Goal: Task Accomplishment & Management: Complete application form

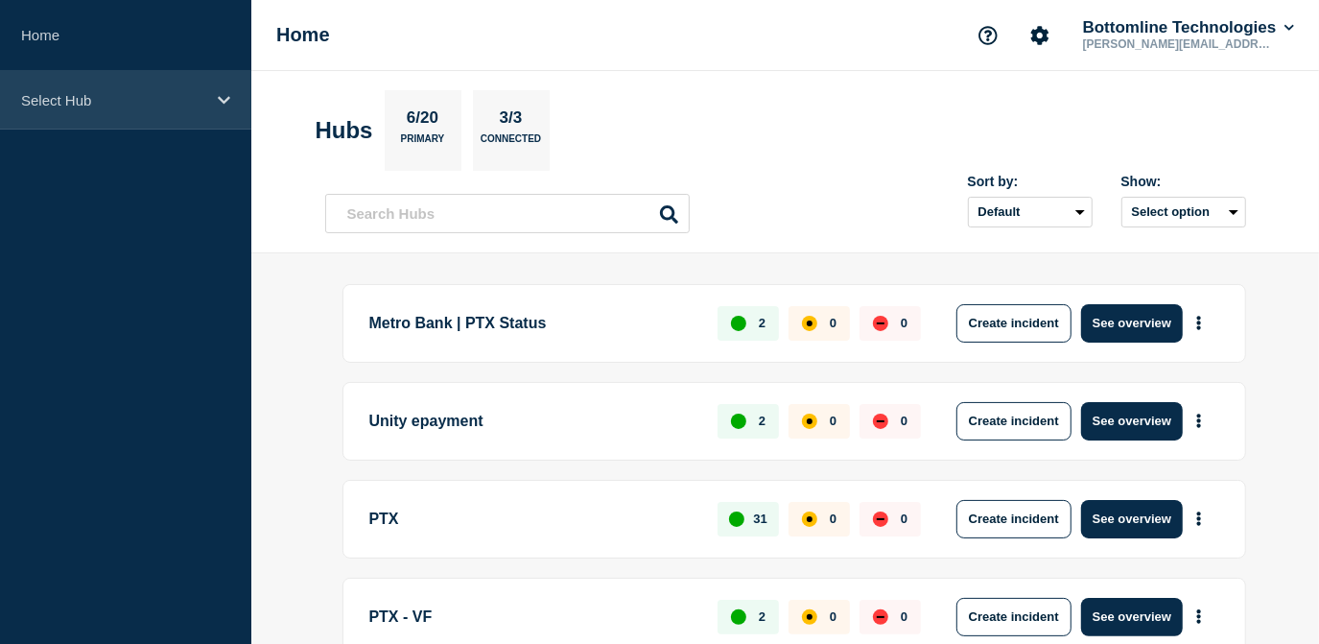
click at [165, 115] on div "Select Hub" at bounding box center [125, 100] width 251 height 59
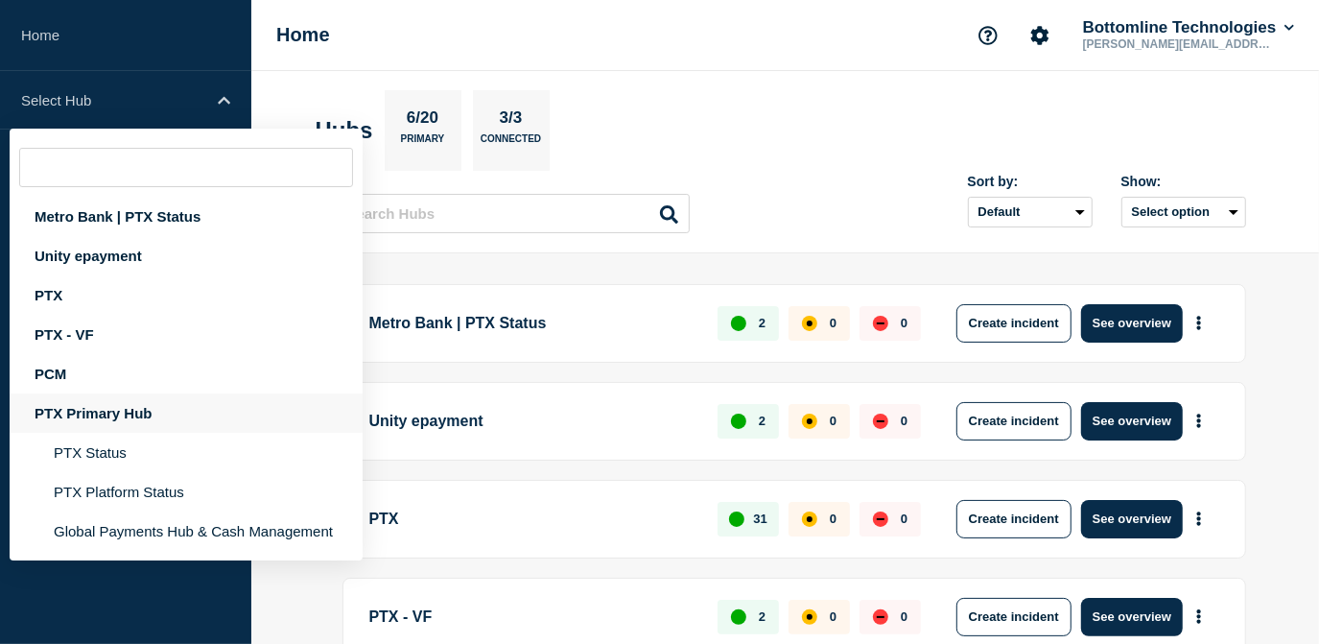
click at [116, 403] on div "PTX Primary Hub" at bounding box center [186, 412] width 353 height 39
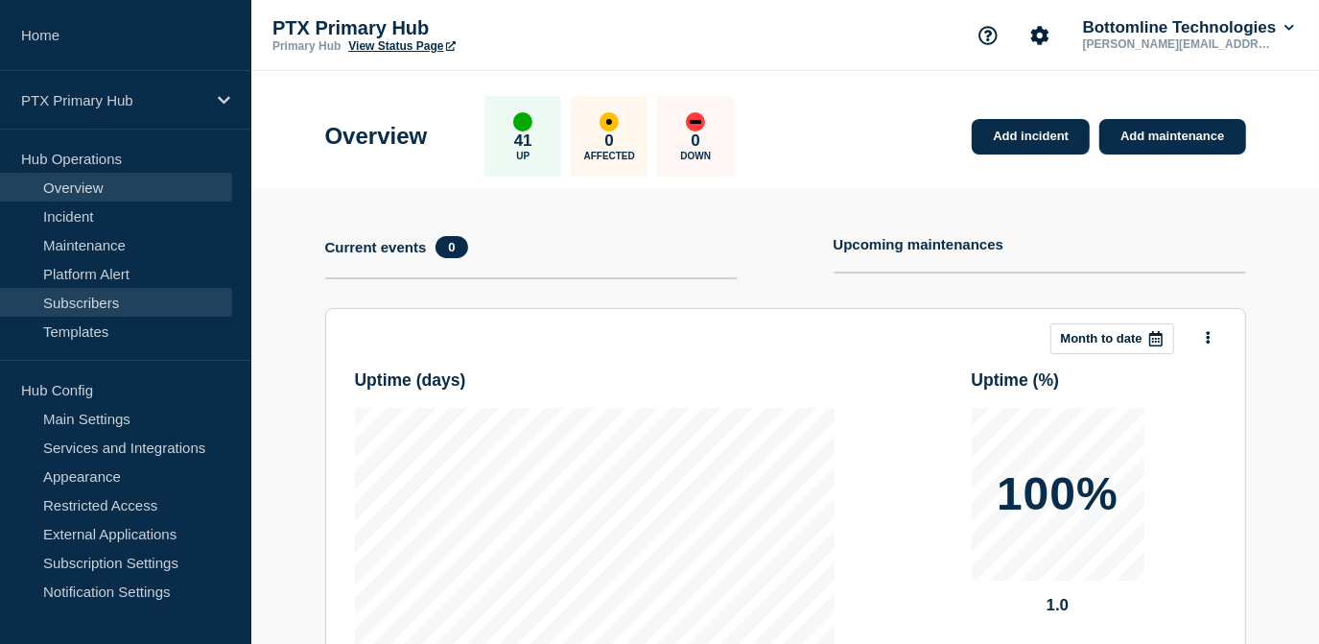
click at [92, 305] on link "Subscribers" at bounding box center [116, 302] width 232 height 29
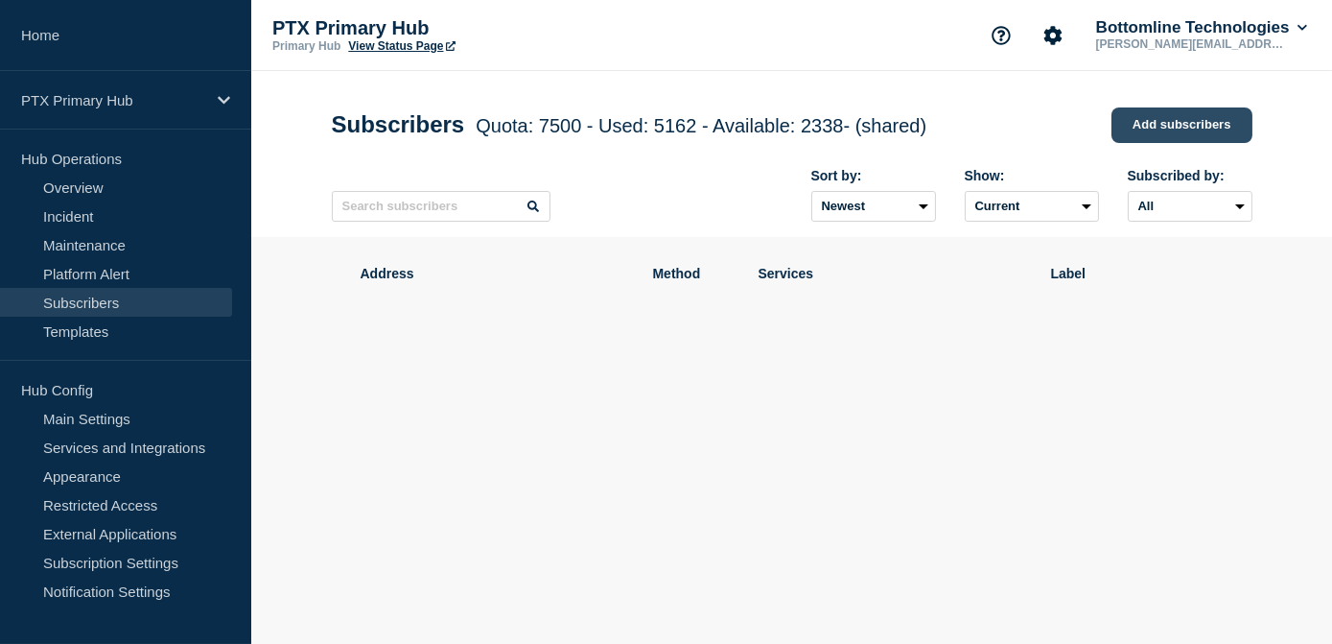
click at [1158, 113] on link "Add subscribers" at bounding box center [1182, 124] width 141 height 35
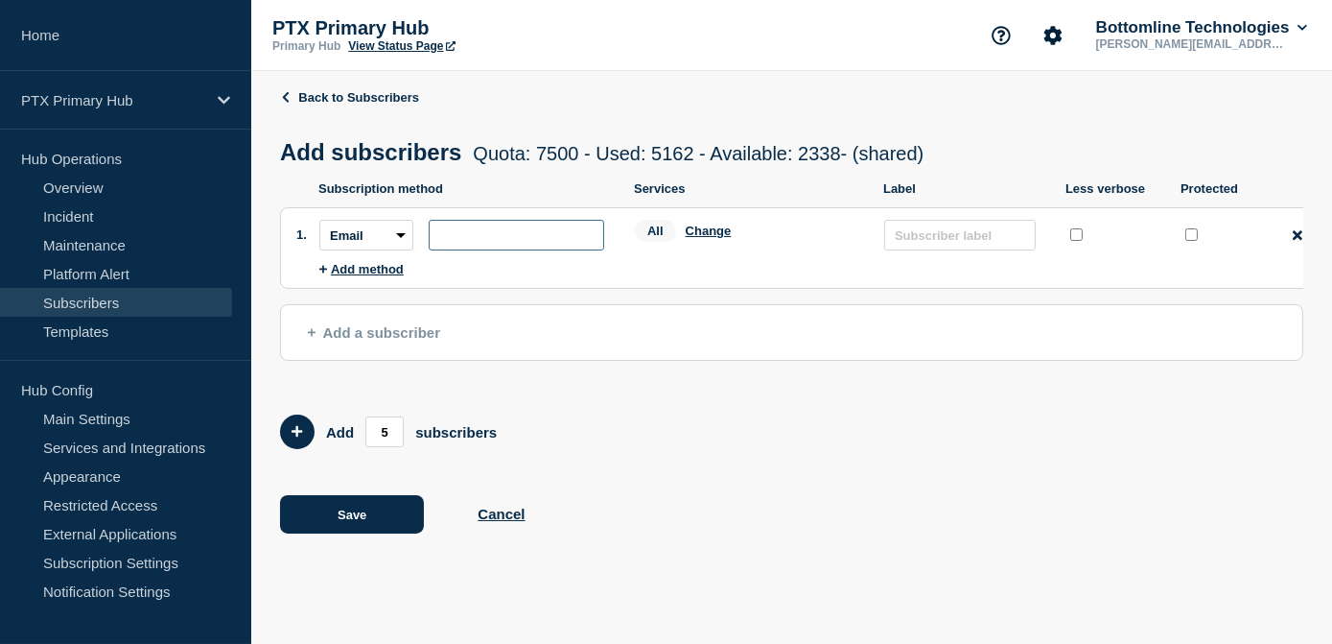
click at [488, 239] on input "subscription-address" at bounding box center [517, 235] width 176 height 31
paste input "[PERSON_NAME][EMAIL_ADDRESS][DOMAIN_NAME]"
type input "[PERSON_NAME][EMAIL_ADDRESS][DOMAIN_NAME]"
click at [721, 228] on button "Change" at bounding box center [709, 230] width 46 height 14
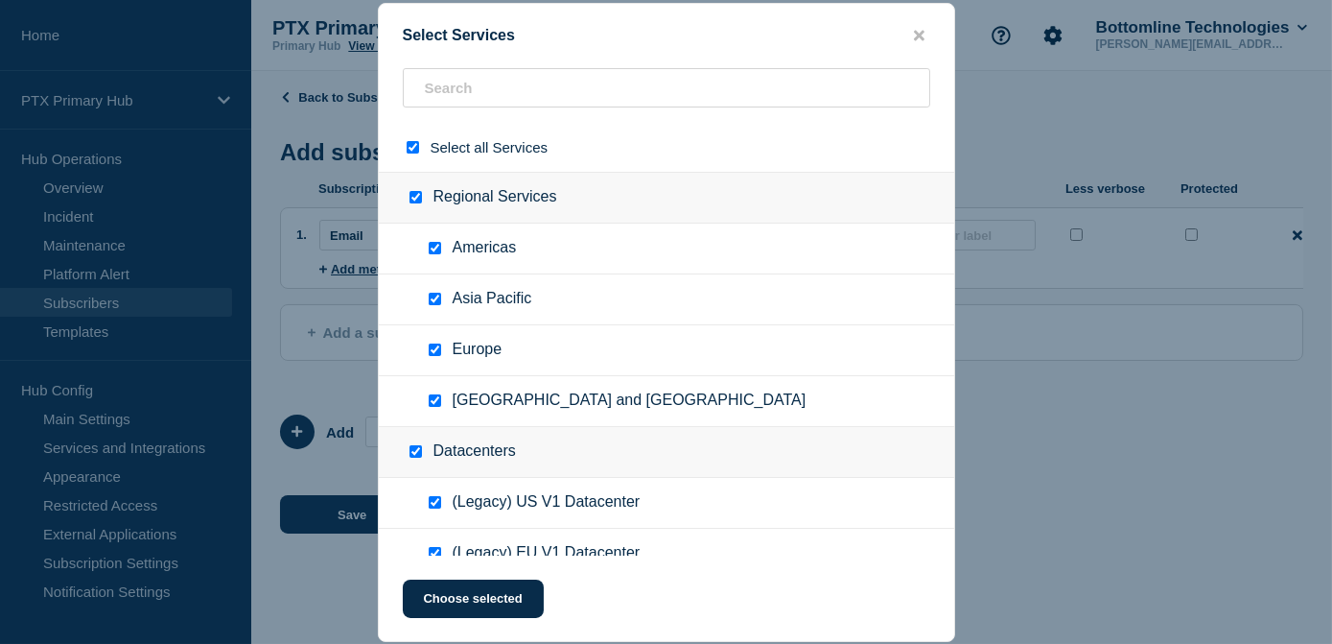
click at [412, 149] on input "select all checkbox" at bounding box center [413, 147] width 12 height 12
checkbox input "false"
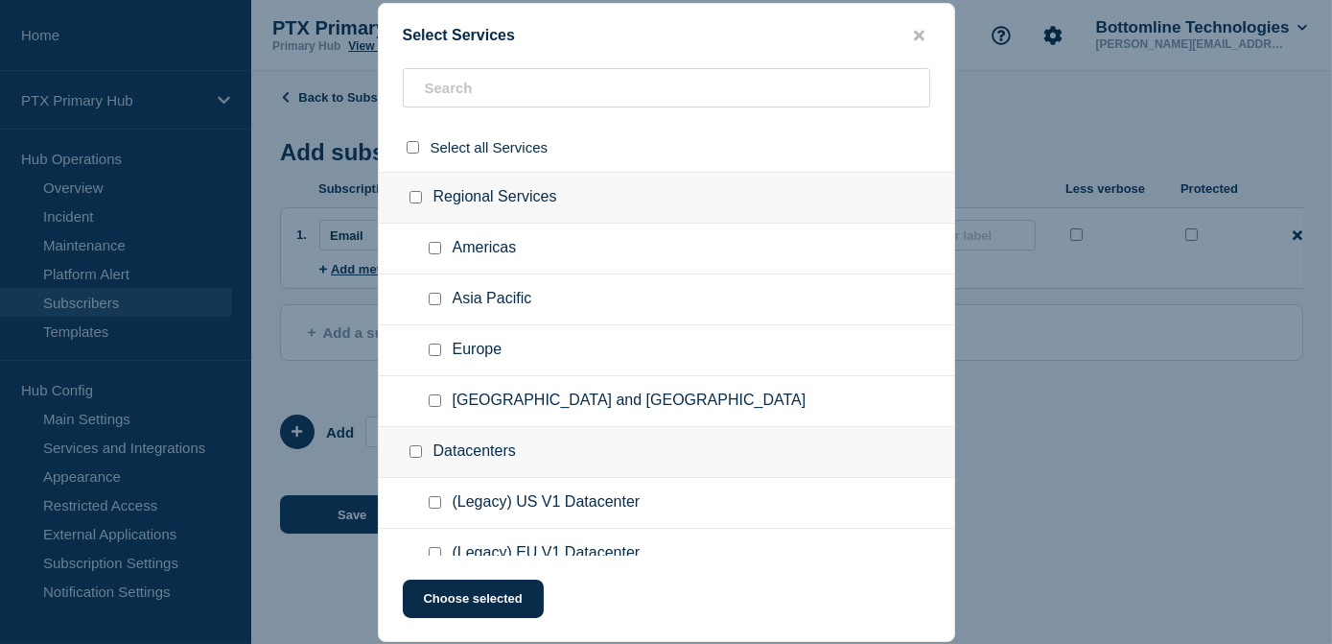
checkbox input "false"
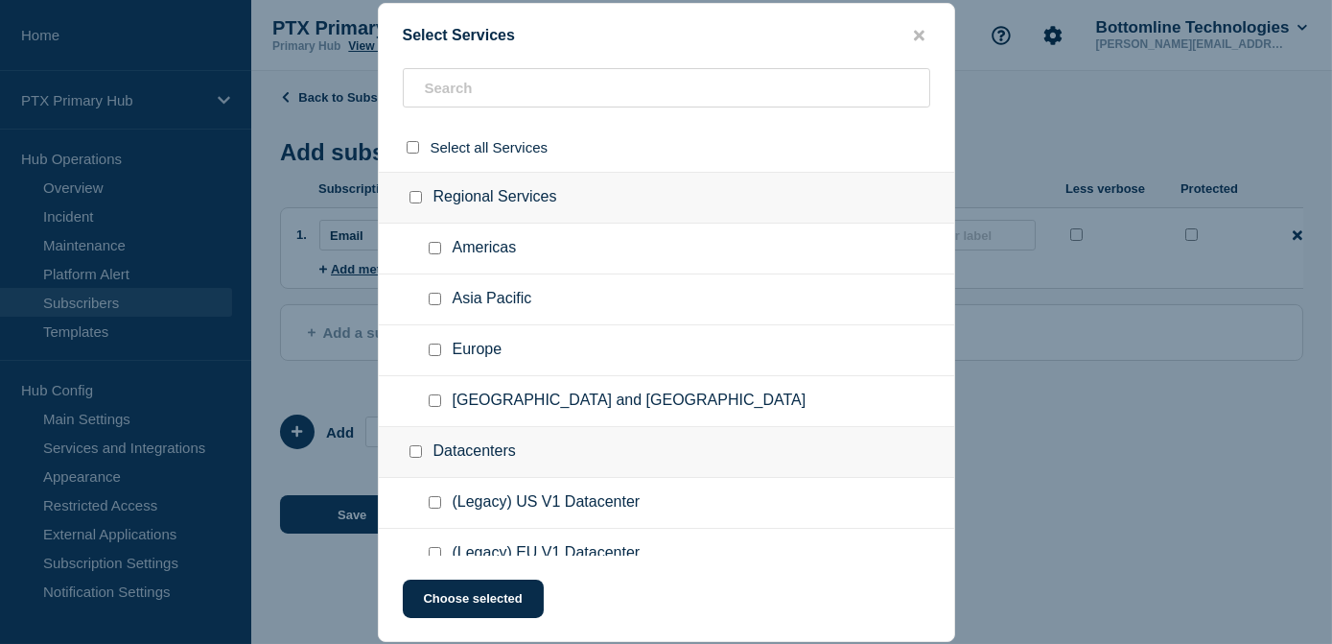
checkbox input "false"
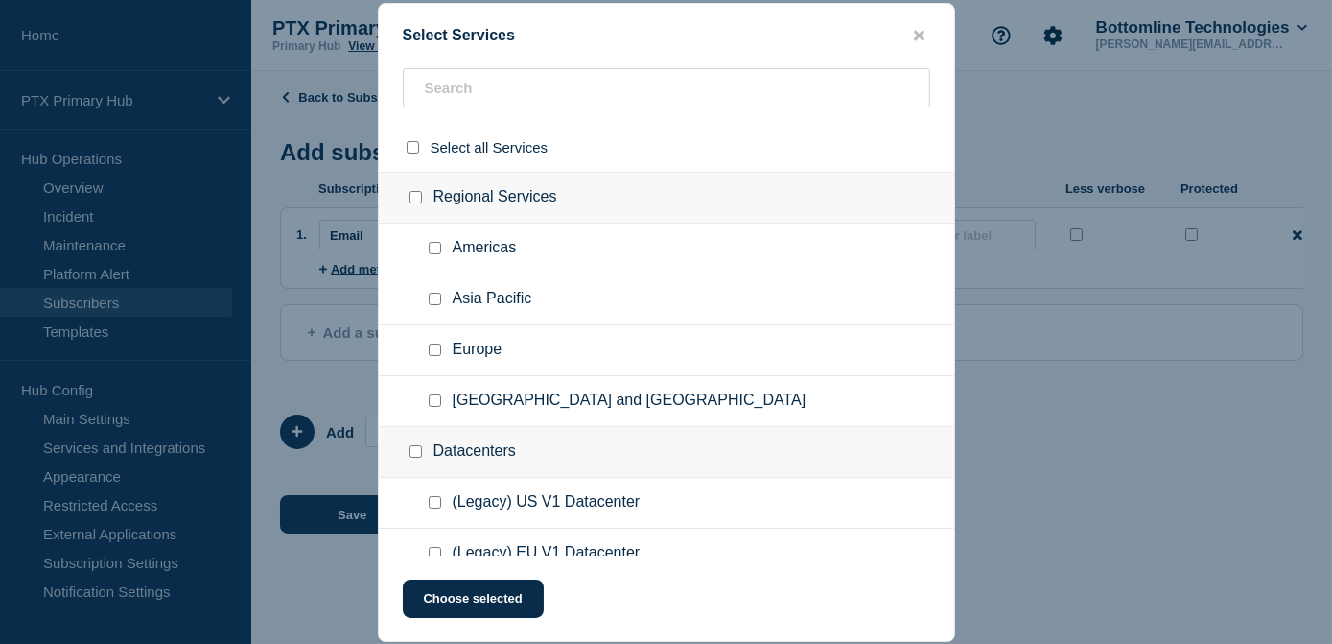
checkbox input "false"
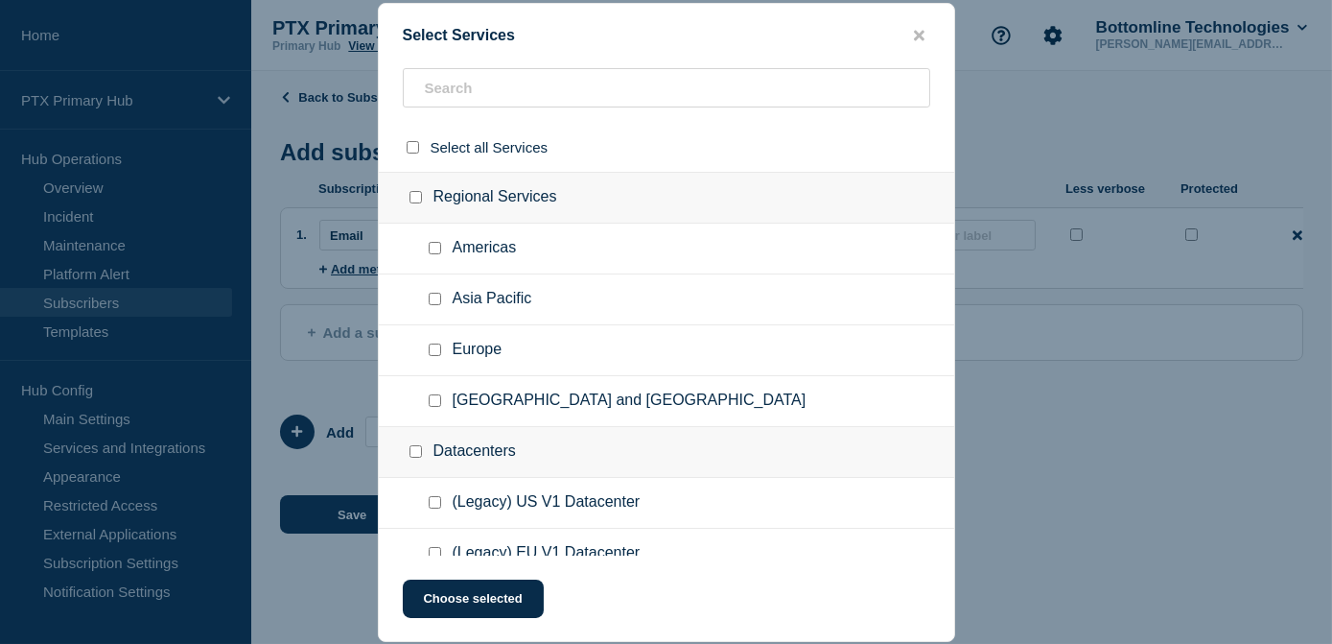
checkbox input "false"
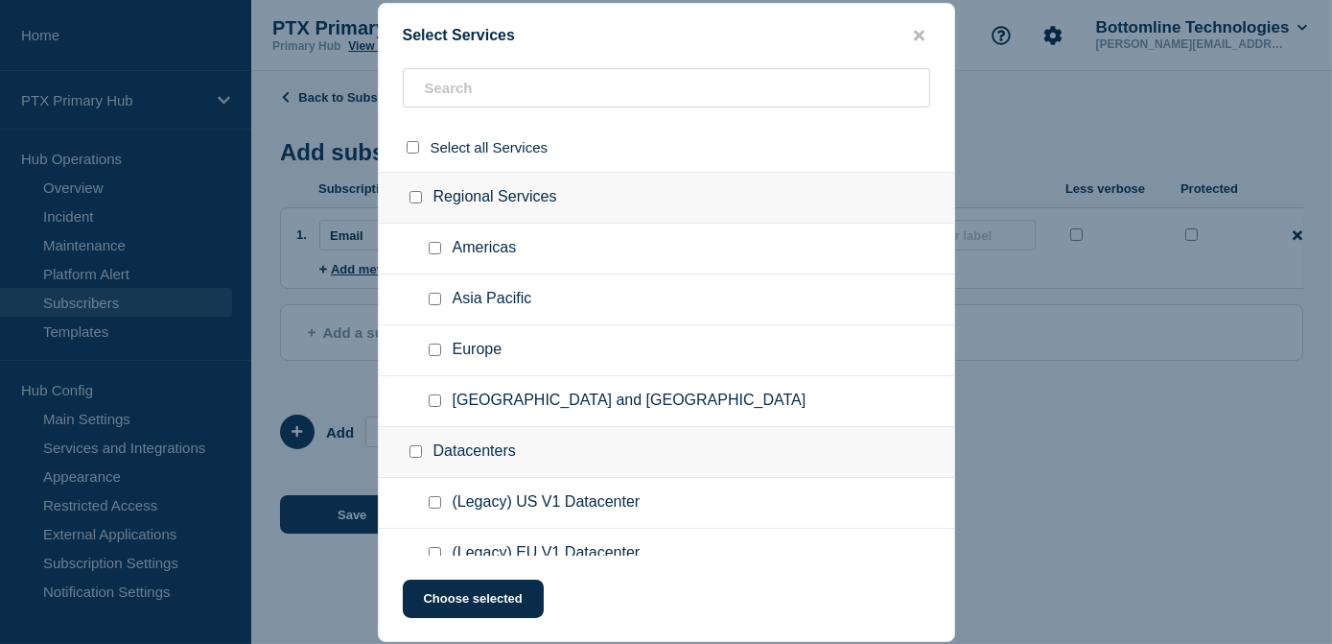
checkbox input "false"
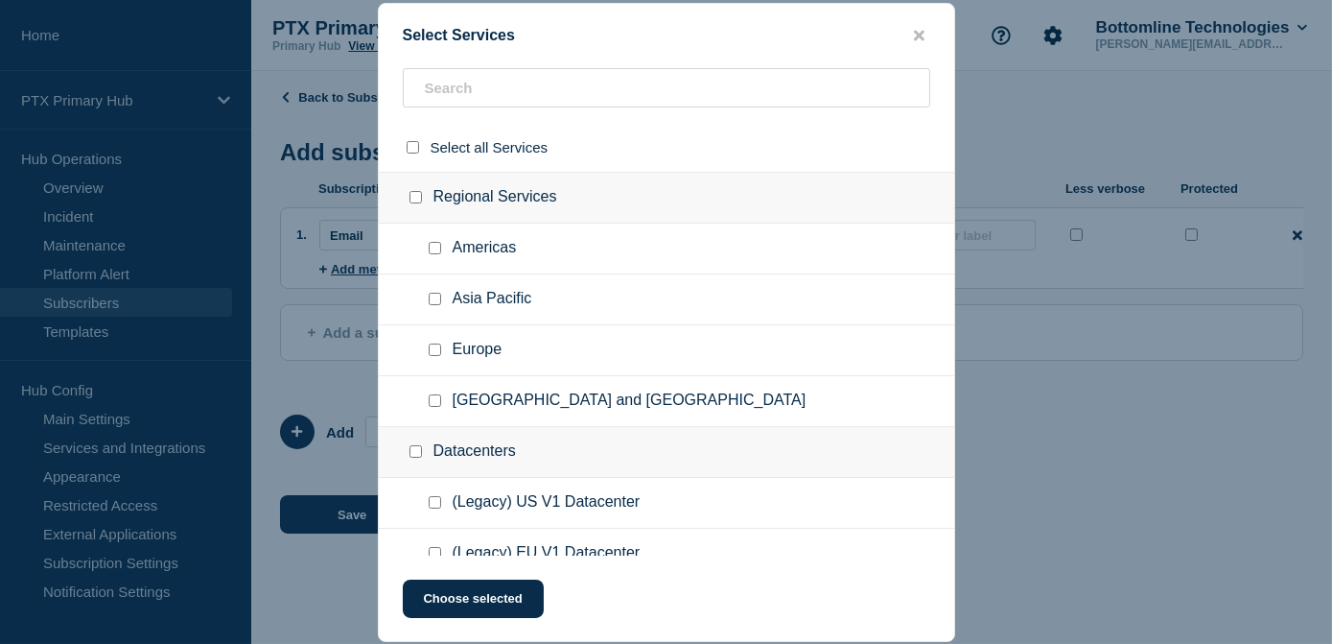
checkbox input "false"
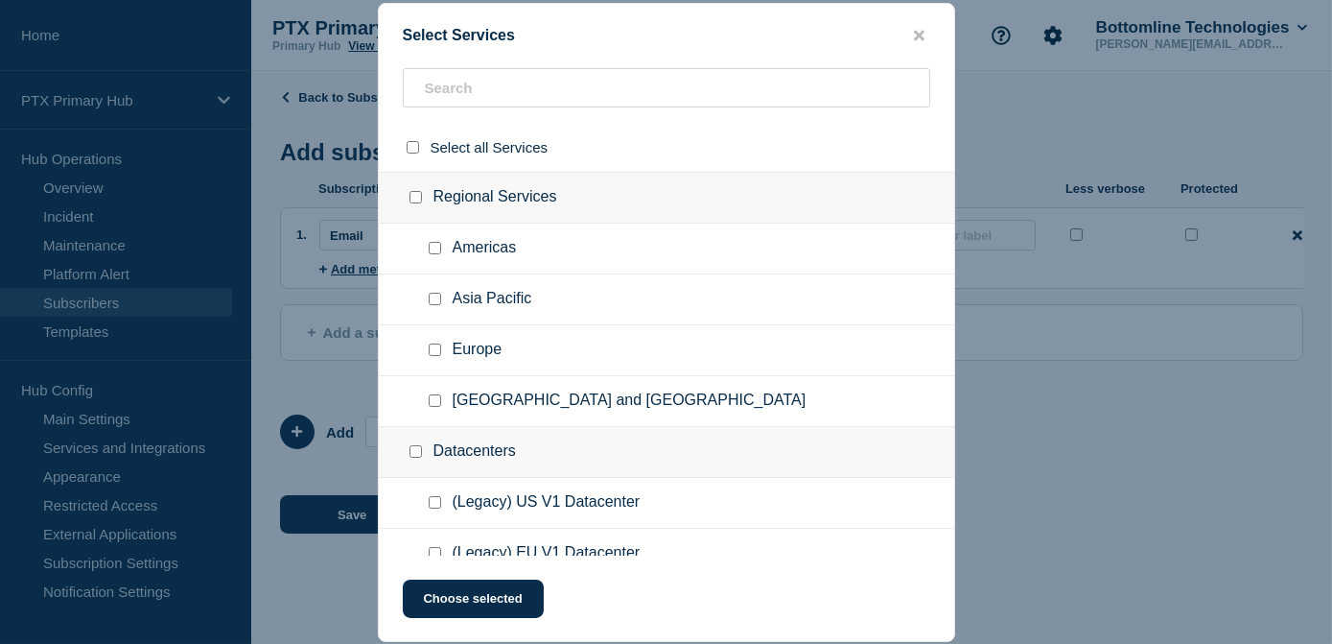
checkbox input "false"
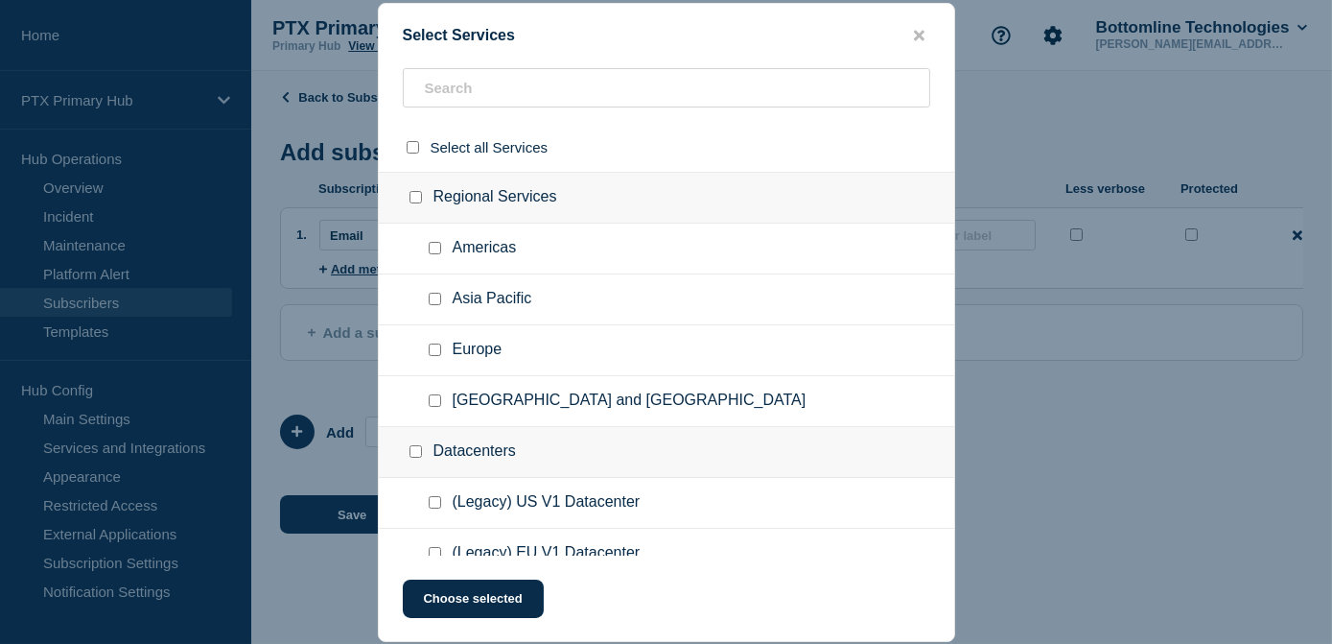
checkbox input "false"
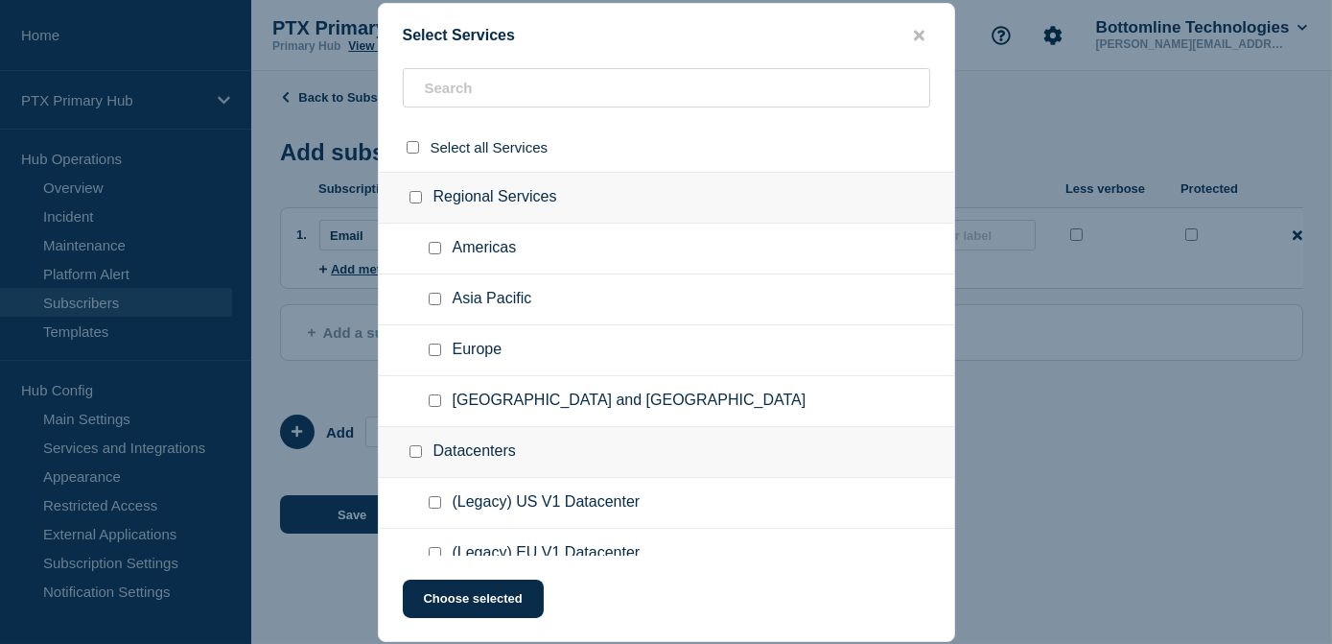
checkbox input "false"
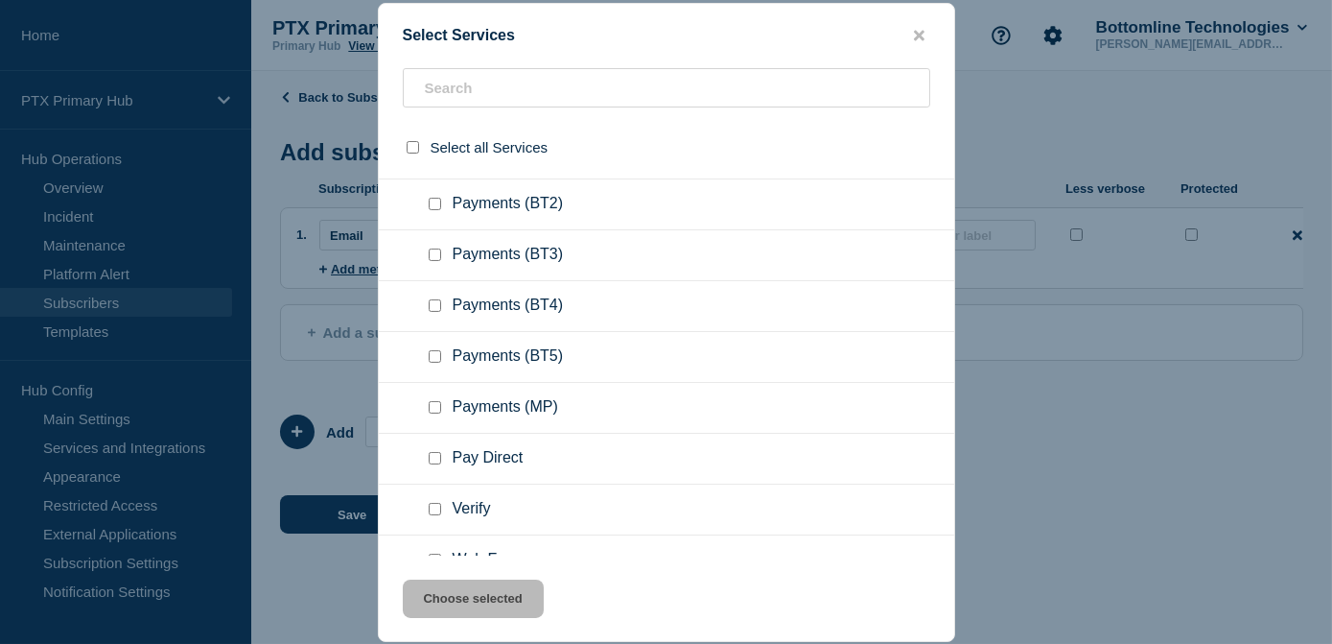
scroll to position [872, 0]
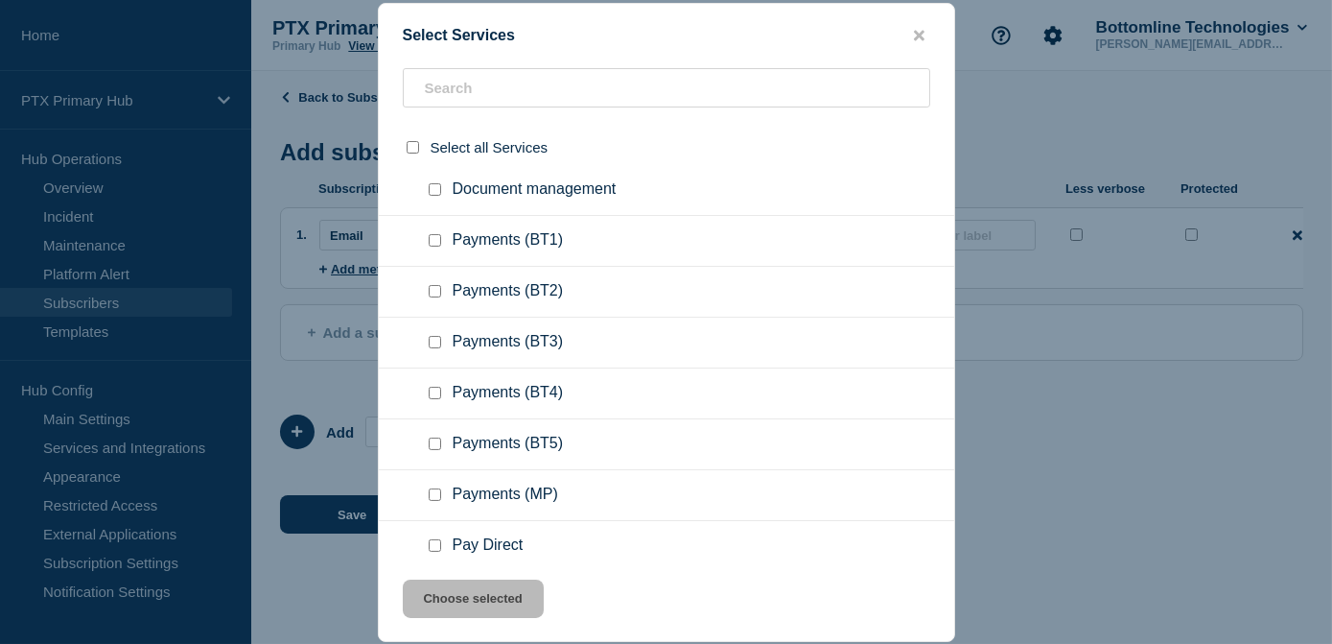
click at [435, 246] on input "Payments (BT1) checkbox" at bounding box center [435, 240] width 12 height 12
checkbox input "true"
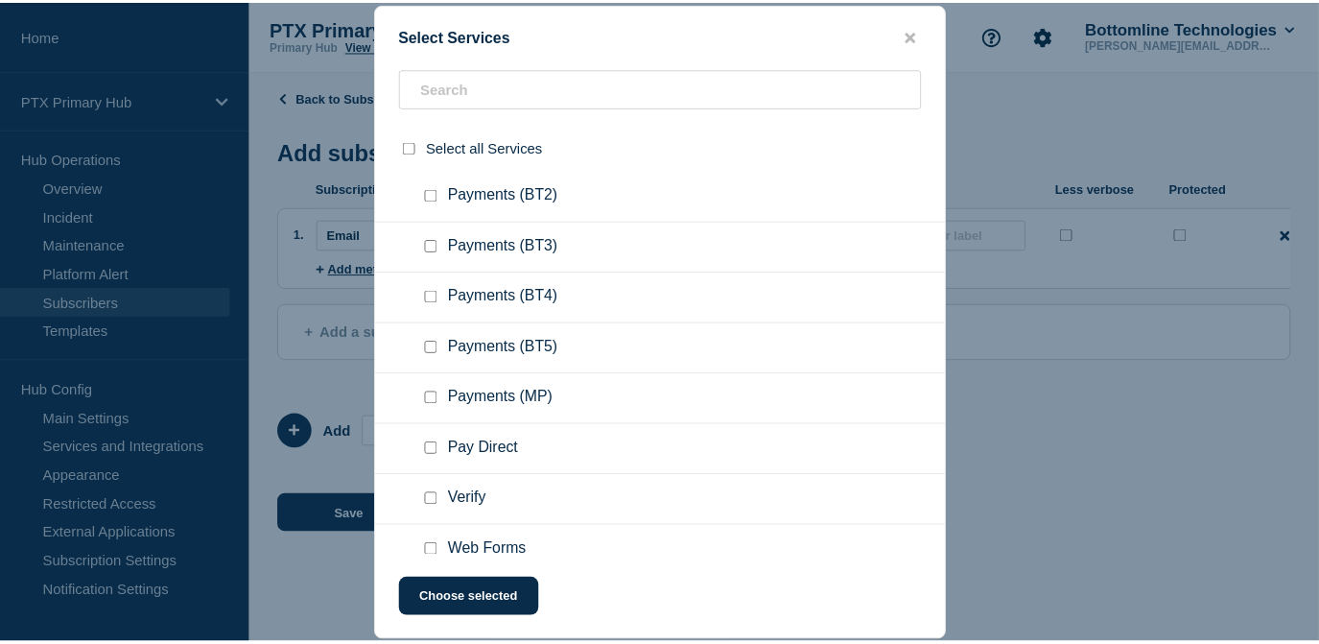
scroll to position [1133, 0]
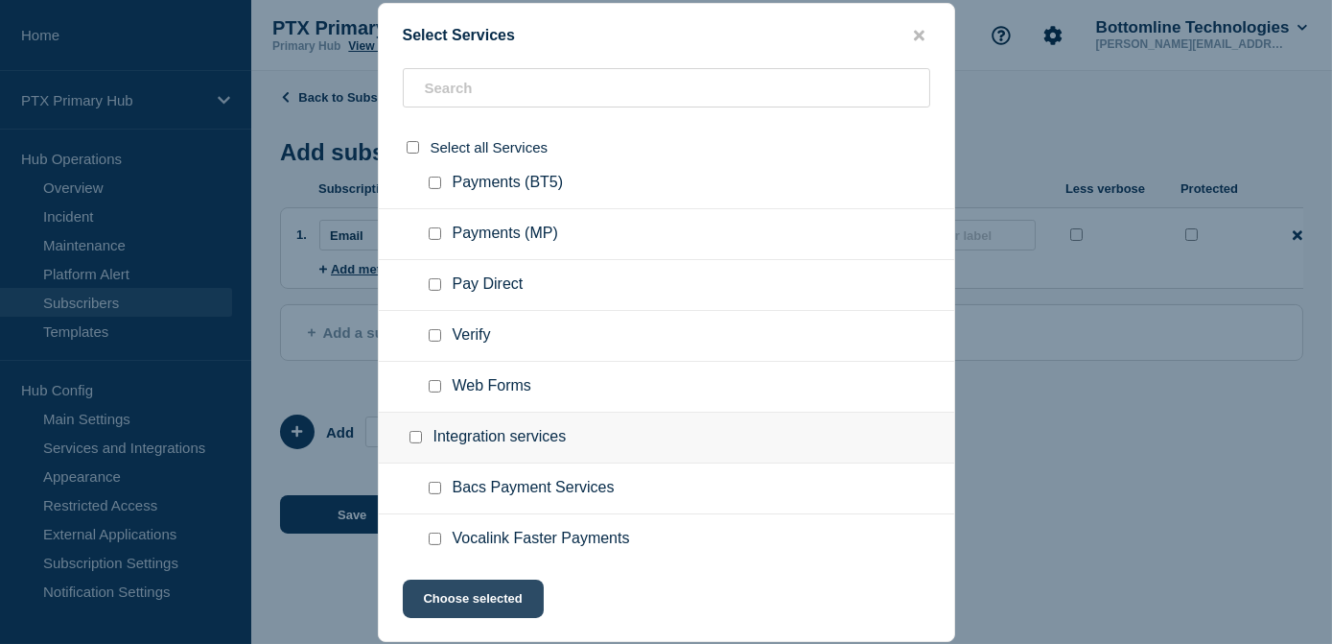
click at [470, 595] on button "Choose selected" at bounding box center [473, 598] width 141 height 38
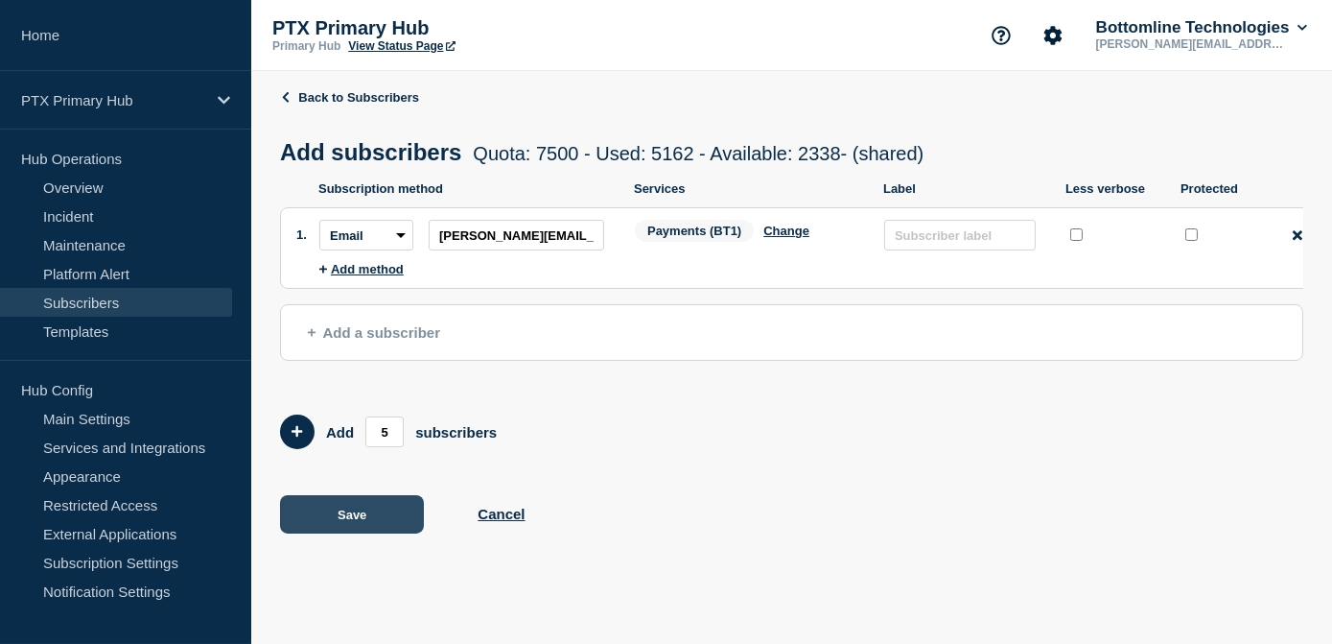
click at [378, 519] on button "Save" at bounding box center [352, 514] width 144 height 38
